Goal: Task Accomplishment & Management: Manage account settings

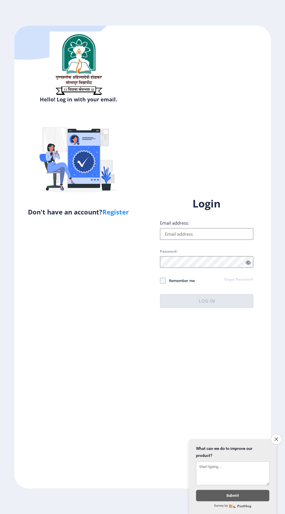
click at [214, 240] on input "Email address:" at bounding box center [206, 234] width 93 height 12
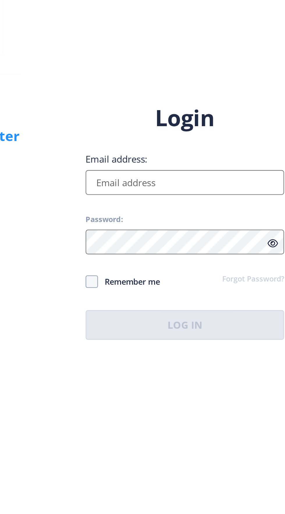
type input "[EMAIL_ADDRESS][DOMAIN_NAME]"
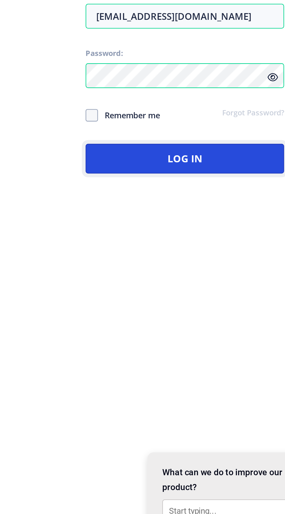
click at [216, 308] on button "Log In" at bounding box center [206, 301] width 93 height 14
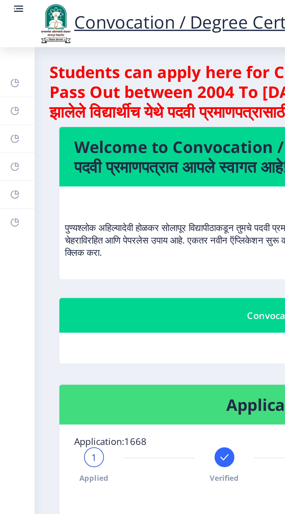
click at [9, 91] on link "Payment issue" at bounding box center [8, 91] width 16 height 13
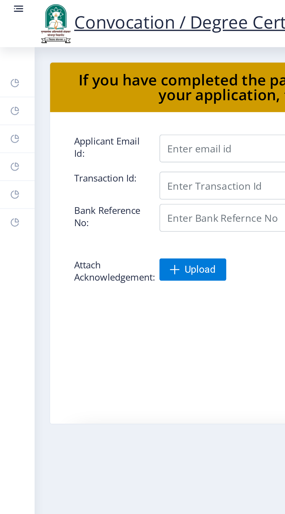
click at [10, 103] on link "Incorrect Certificate" at bounding box center [8, 104] width 16 height 13
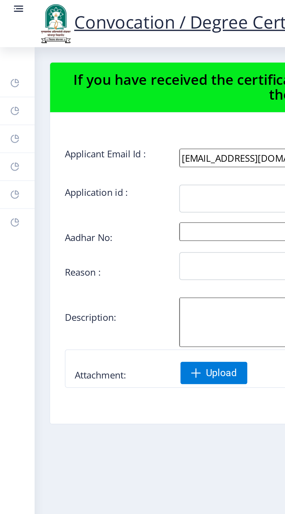
click at [6, 79] on rect at bounding box center [7, 78] width 5 height 5
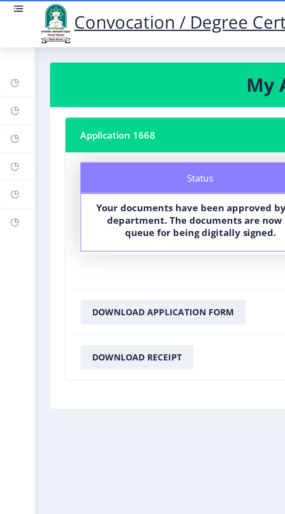
click at [8, 64] on rect at bounding box center [7, 65] width 5 height 5
select select
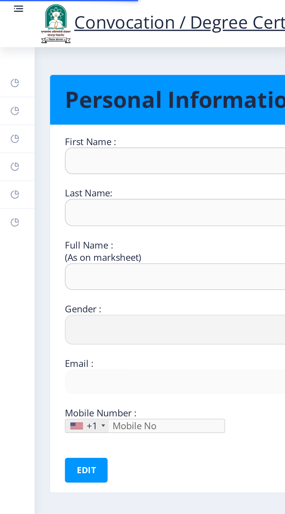
type input "[PERSON_NAME]"
type input "[PERSON_NAME] MD [PERSON_NAME]"
select select "[DEMOGRAPHIC_DATA]"
type input "[EMAIL_ADDRESS][DOMAIN_NAME]"
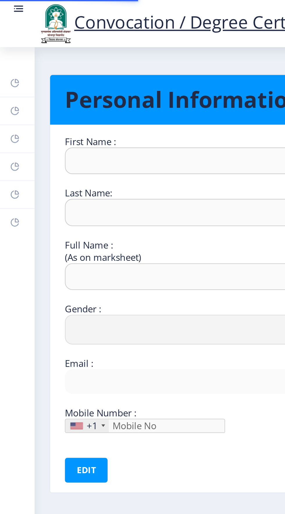
type input "8793768436"
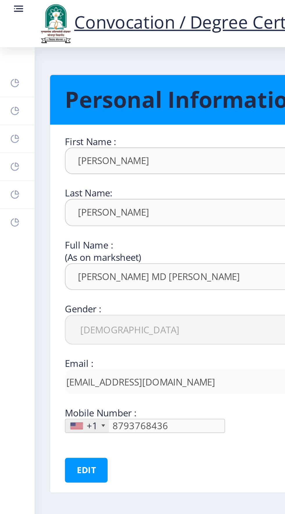
click at [6, 47] on link "Help/FAQ" at bounding box center [8, 52] width 16 height 13
